Goal: Information Seeking & Learning: Find specific fact

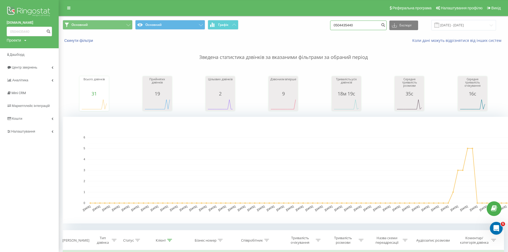
click at [362, 25] on input "0504435440" at bounding box center [358, 26] width 57 height 10
drag, startPoint x: 363, startPoint y: 25, endPoint x: 265, endPoint y: 25, distance: 97.9
click at [265, 25] on div "Основний Основний Графік 0504435440 Експорт .csv .xls .xlsx 21.05.2025 - 21.08.…" at bounding box center [284, 25] width 442 height 10
paste input "380938055825"
type input "380938055825"
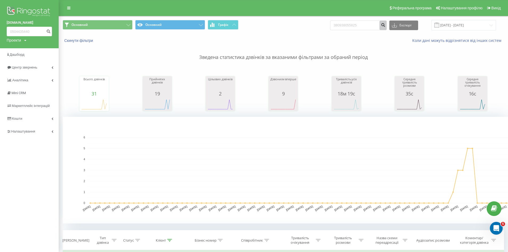
click at [386, 26] on icon "submit" at bounding box center [383, 24] width 5 height 3
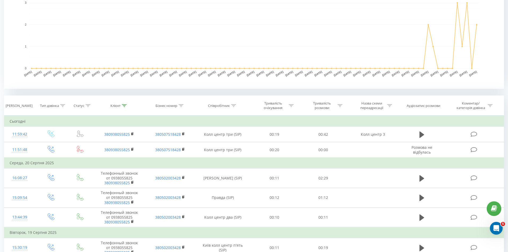
scroll to position [147, 0]
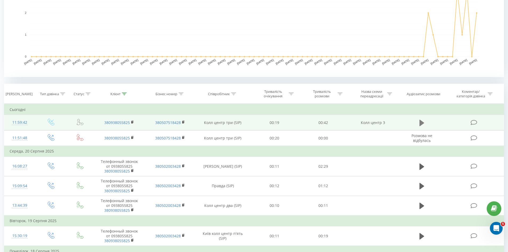
click at [423, 121] on icon at bounding box center [422, 122] width 5 height 7
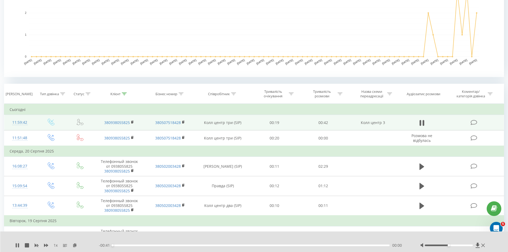
click at [459, 246] on div at bounding box center [449, 246] width 48 height 2
click at [465, 246] on div at bounding box center [449, 246] width 48 height 2
drag, startPoint x: 467, startPoint y: 246, endPoint x: 471, endPoint y: 244, distance: 4.1
click at [471, 244] on div at bounding box center [454, 245] width 66 height 5
click at [117, 246] on div "00:00" at bounding box center [252, 246] width 278 height 2
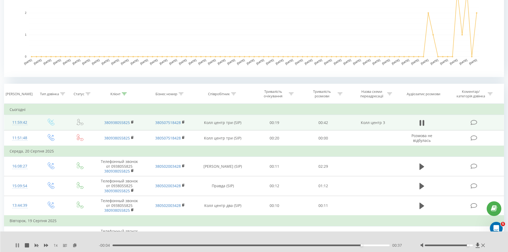
click at [17, 244] on icon at bounding box center [16, 245] width 1 height 4
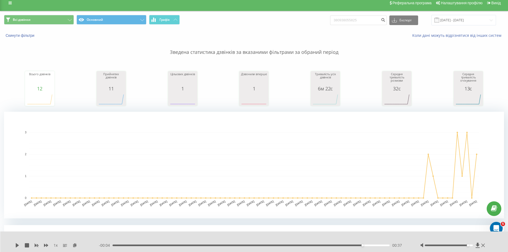
scroll to position [0, 0]
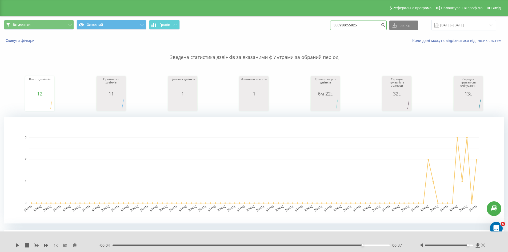
drag, startPoint x: 371, startPoint y: 25, endPoint x: 307, endPoint y: 8, distance: 66.3
paste input "96674013"
type input "380996674013"
click at [386, 26] on icon "submit" at bounding box center [383, 24] width 5 height 3
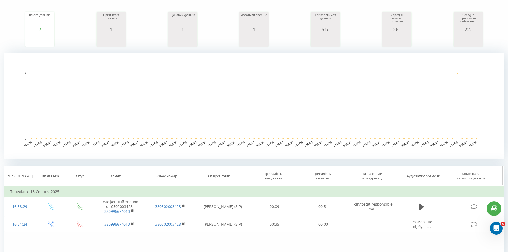
scroll to position [80, 0]
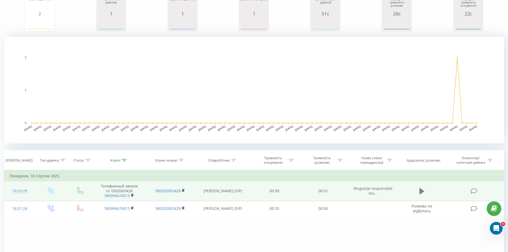
click at [422, 193] on icon at bounding box center [422, 191] width 5 height 6
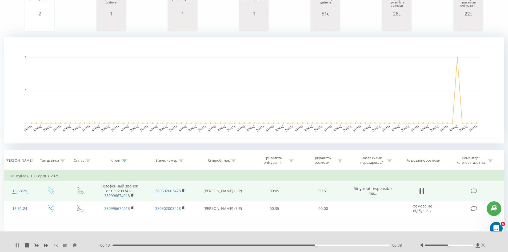
click at [16, 246] on icon at bounding box center [16, 245] width 1 height 4
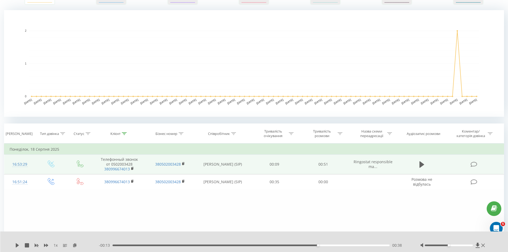
scroll to position [0, 0]
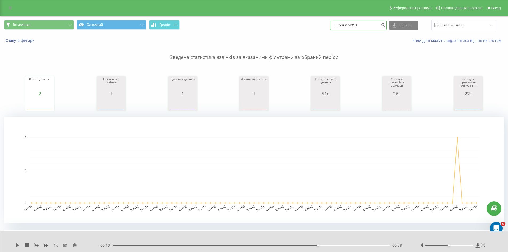
drag, startPoint x: 372, startPoint y: 24, endPoint x: 246, endPoint y: 11, distance: 126.9
click at [246, 11] on div "Реферальна програма Налаштування профілю Вихід Всі дзвінки Основний Графік 3809…" at bounding box center [254, 195] width 508 height 390
paste input "38055825"
type input "380938055825"
click at [386, 24] on icon "submit" at bounding box center [383, 24] width 5 height 3
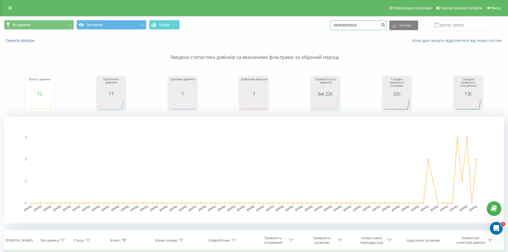
drag, startPoint x: 372, startPoint y: 24, endPoint x: 295, endPoint y: 11, distance: 78.0
paste input "739039399"
type input "380739039399"
click at [386, 25] on icon "submit" at bounding box center [383, 24] width 5 height 3
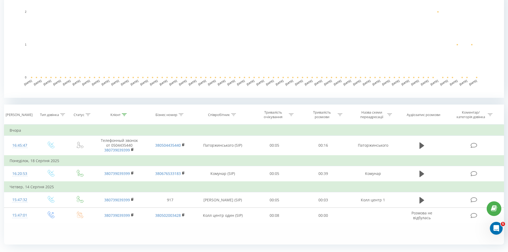
scroll to position [128, 0]
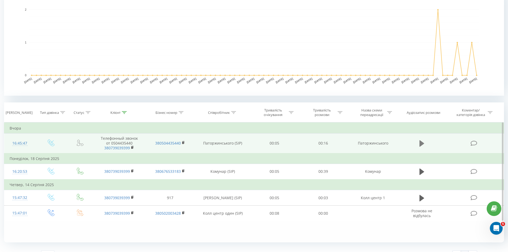
click at [423, 144] on icon at bounding box center [422, 143] width 5 height 6
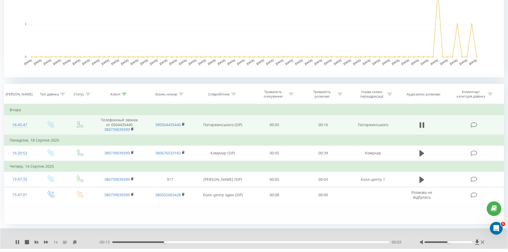
scroll to position [159, 0]
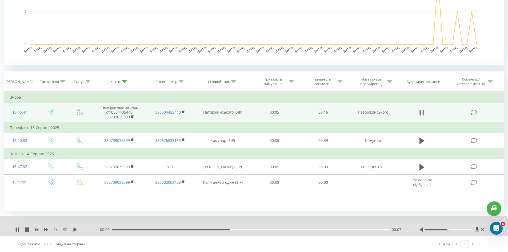
click at [421, 113] on icon at bounding box center [421, 113] width 2 height 6
